Goal: Task Accomplishment & Management: Manage account settings

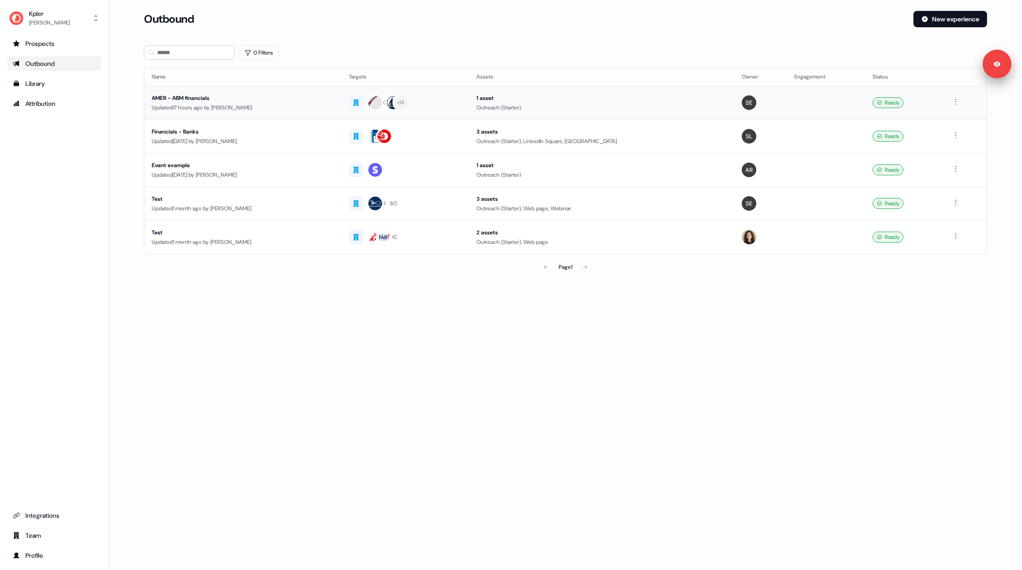
click at [262, 101] on div "AMER - ABM financials" at bounding box center [243, 98] width 183 height 9
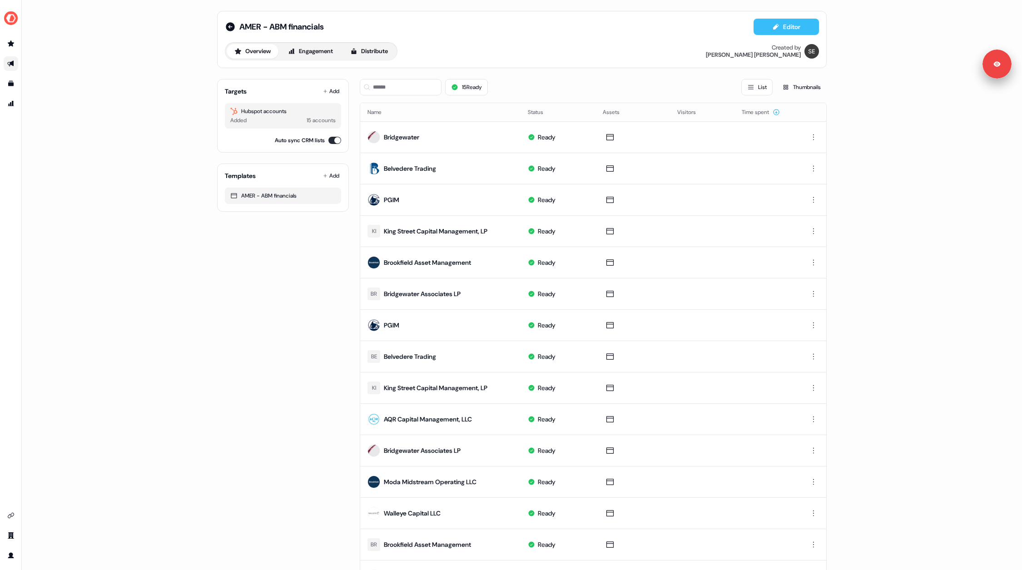
click at [782, 27] on button "Editor" at bounding box center [786, 27] width 65 height 16
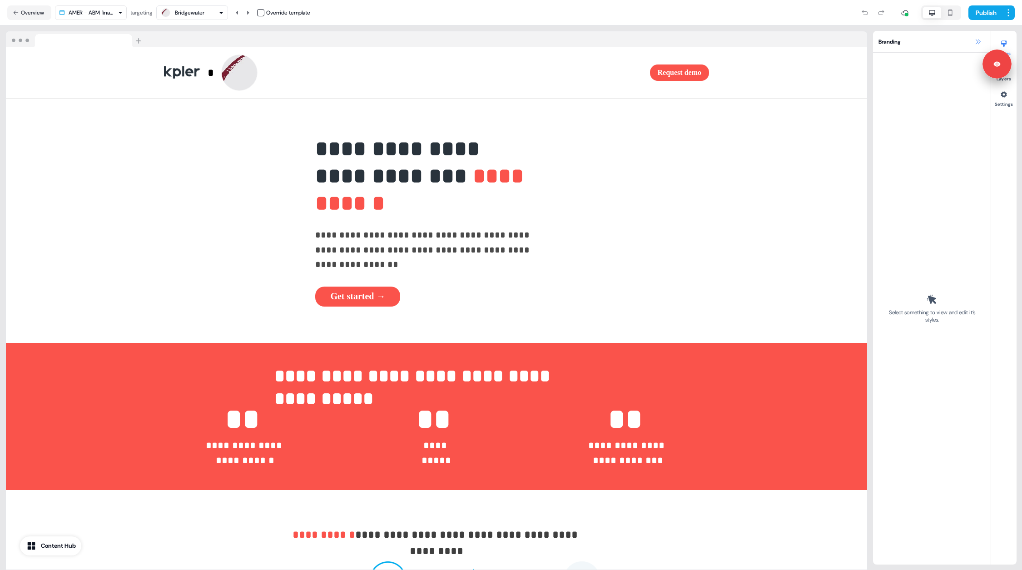
click at [978, 41] on icon at bounding box center [978, 41] width 5 height 5
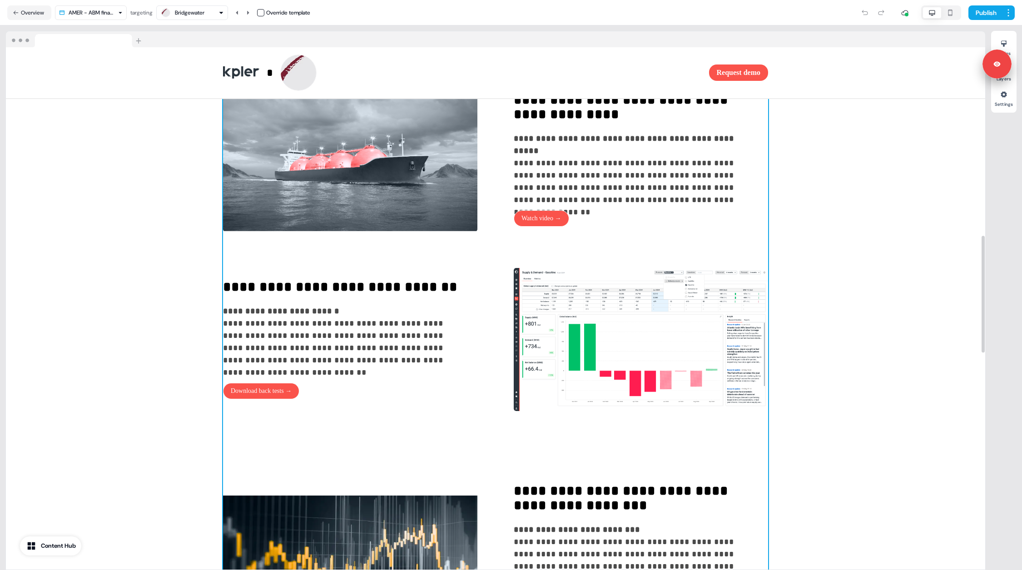
scroll to position [816, 0]
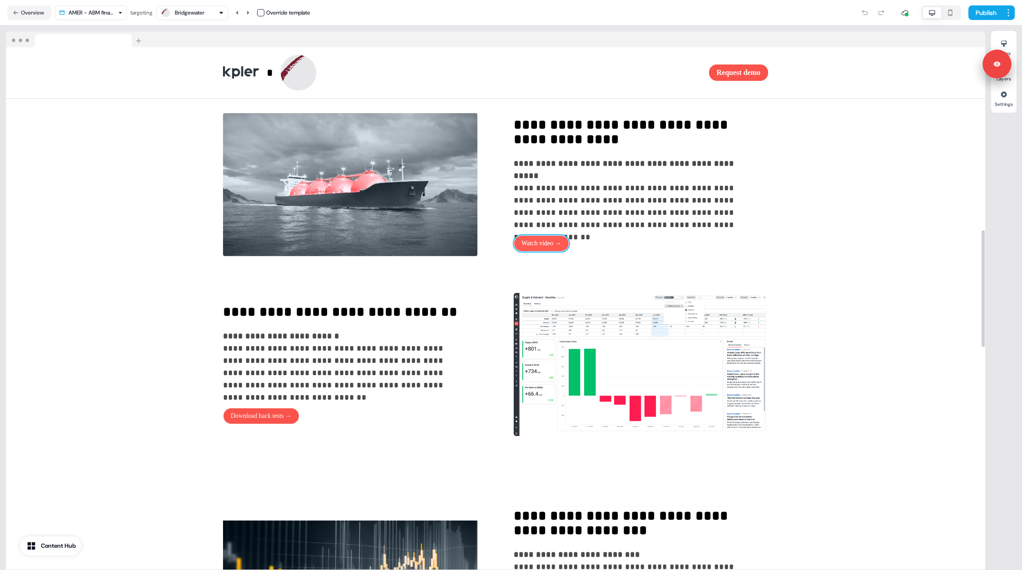
click at [549, 251] on button "Watch video →" at bounding box center [541, 243] width 55 height 16
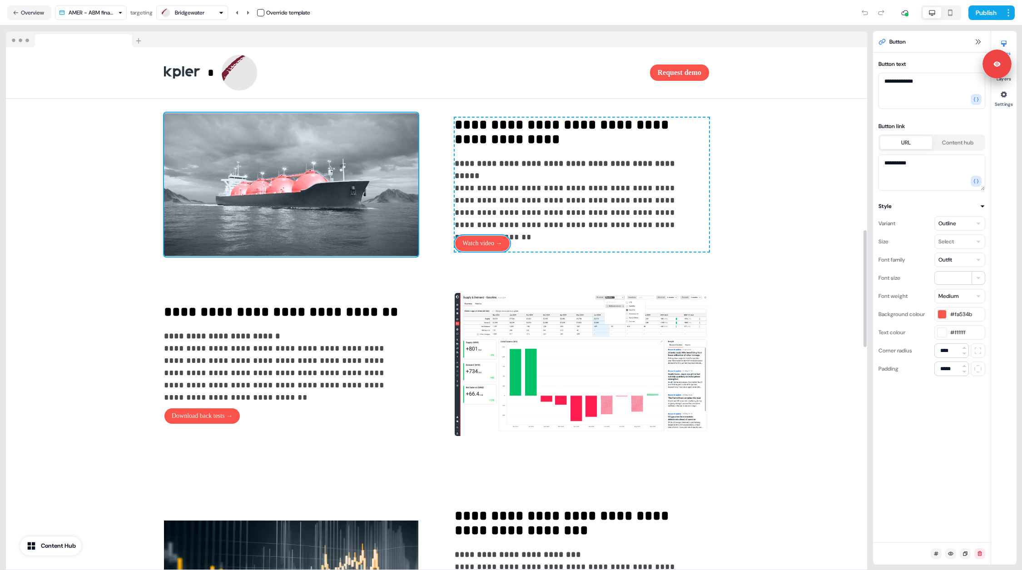
click at [378, 195] on img at bounding box center [291, 185] width 254 height 144
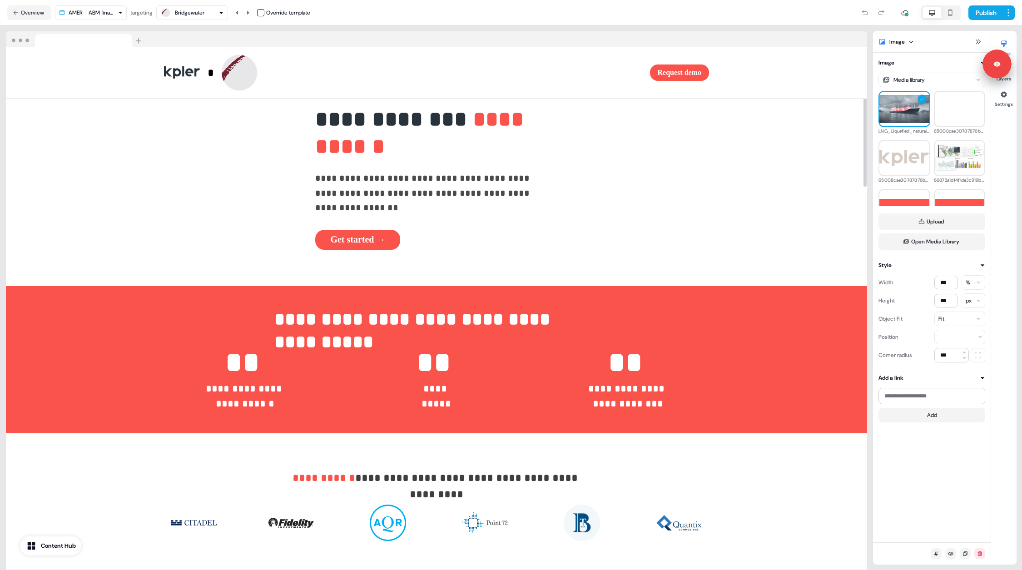
scroll to position [0, 0]
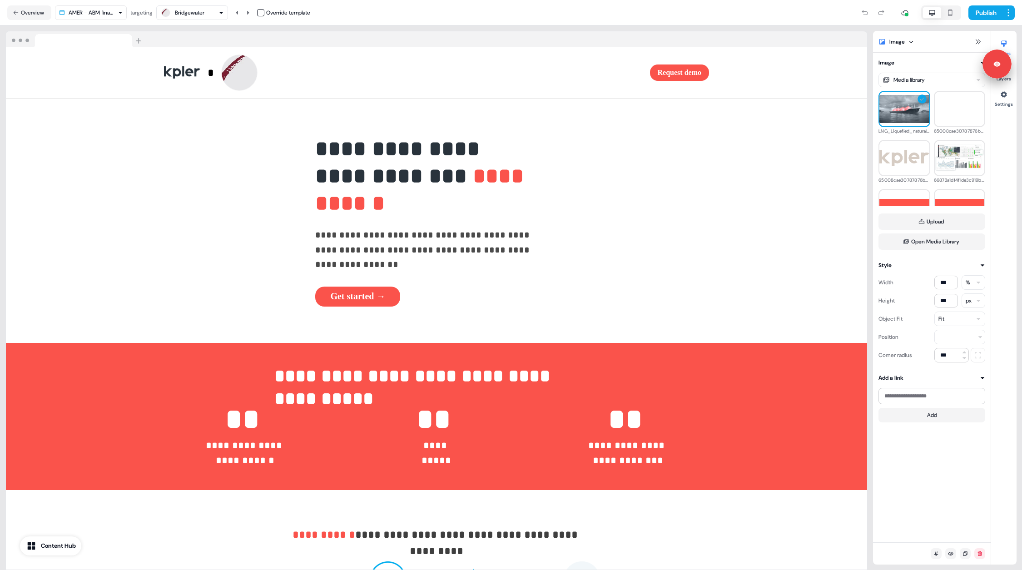
click at [483, 32] on div at bounding box center [437, 39] width 862 height 16
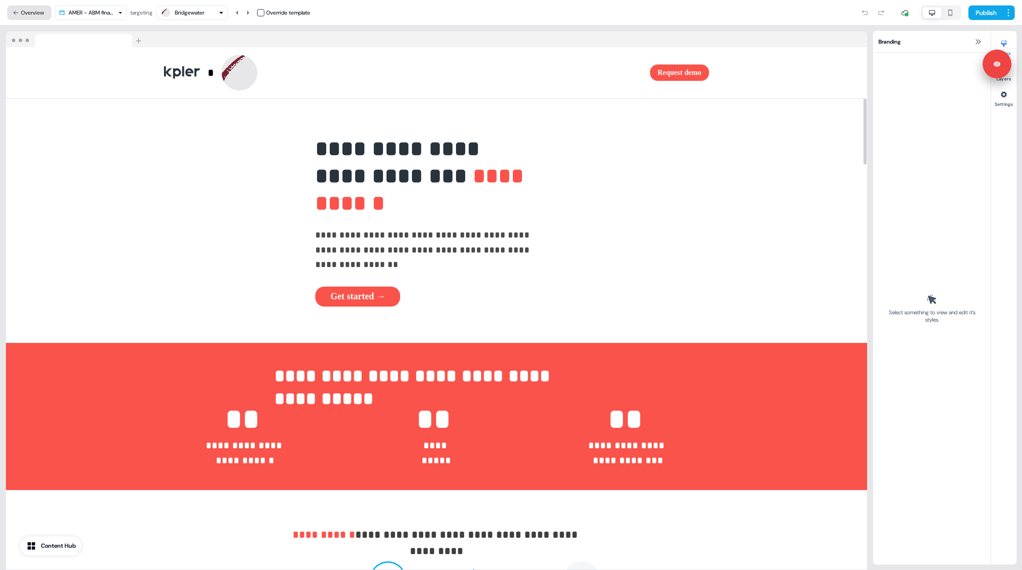
click at [25, 10] on button "Overview" at bounding box center [29, 12] width 44 height 15
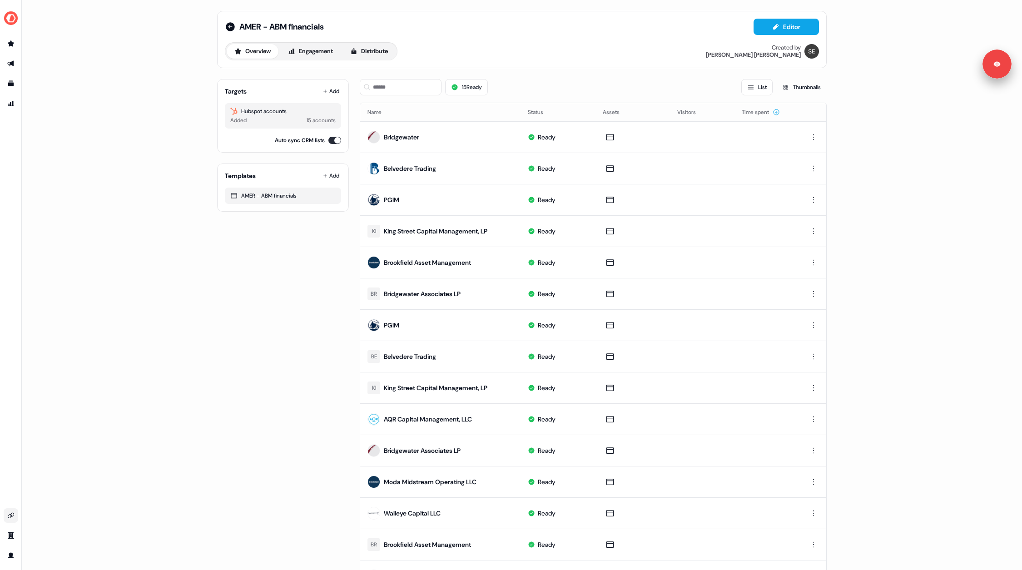
click at [10, 519] on icon "Go to integrations" at bounding box center [10, 515] width 7 height 7
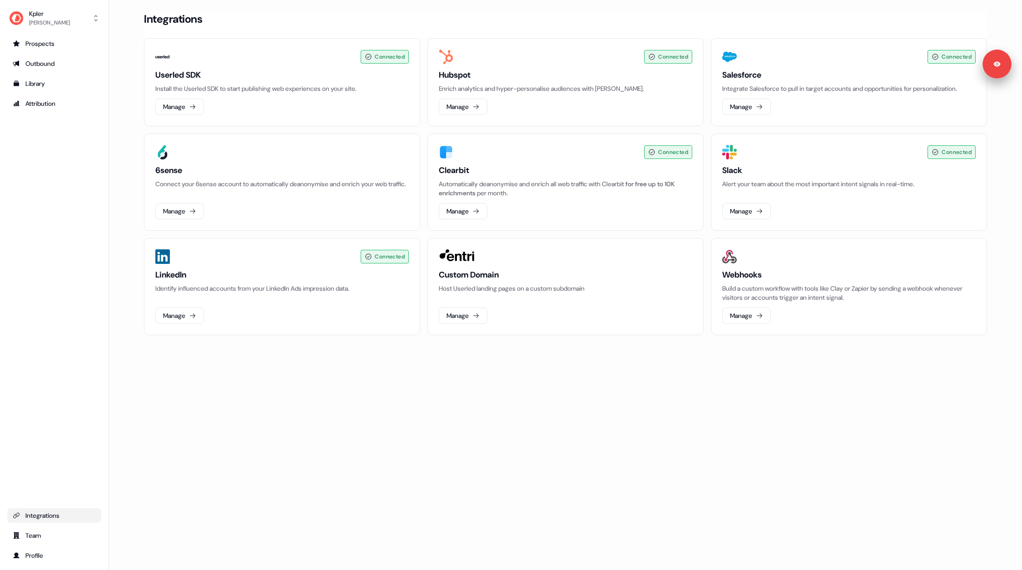
click at [257, 394] on div "Loading... Integrations Connected Userled SDK Install the Userled SDK to start …" at bounding box center [565, 285] width 913 height 570
click at [458, 315] on button "Manage" at bounding box center [463, 316] width 49 height 16
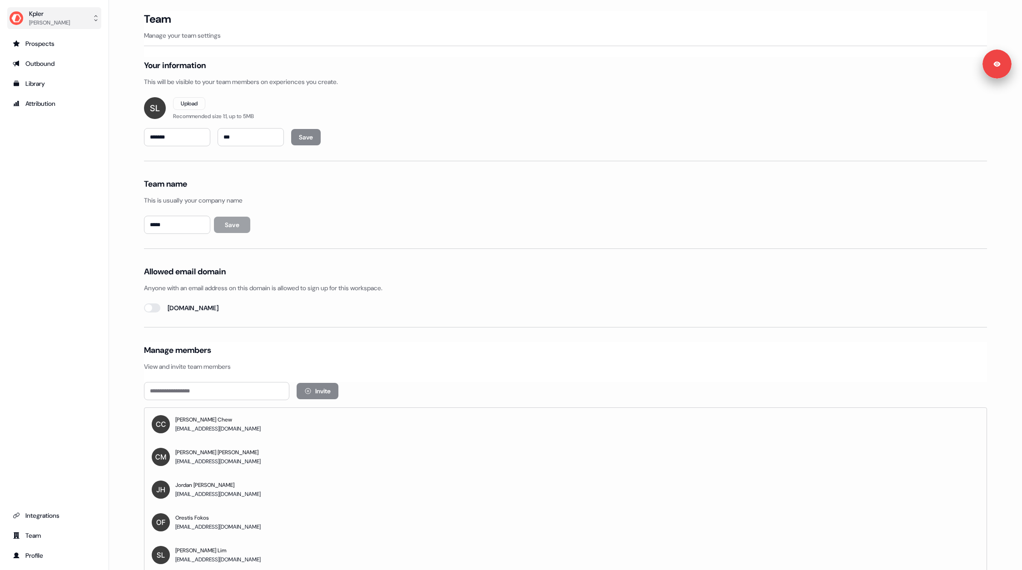
click at [35, 16] on div "Kpler" at bounding box center [49, 13] width 41 height 9
click at [53, 69] on div "Logout" at bounding box center [54, 75] width 86 height 16
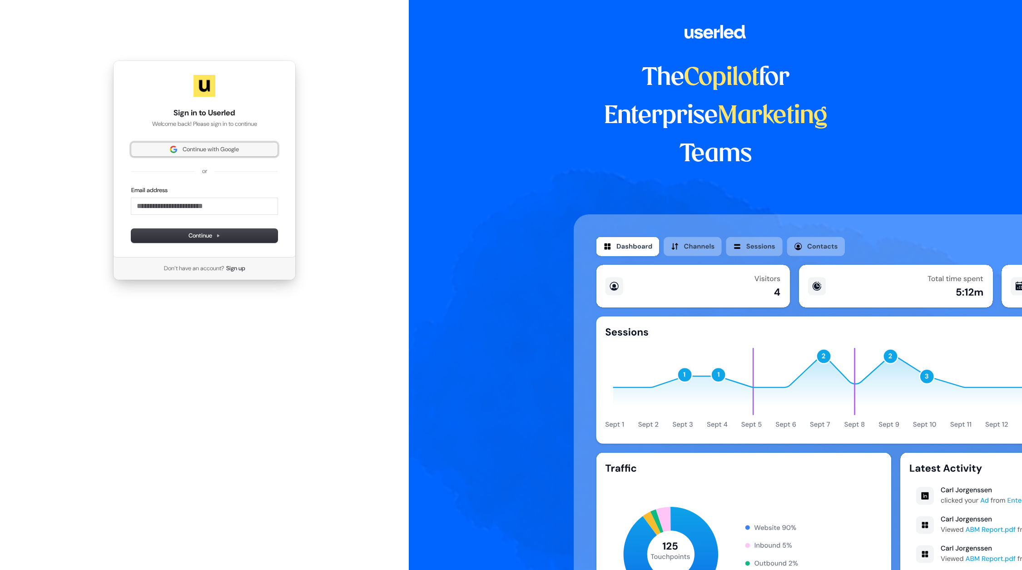
click at [208, 151] on span "Continue with Google" at bounding box center [211, 149] width 56 height 8
